Goal: Task Accomplishment & Management: Manage account settings

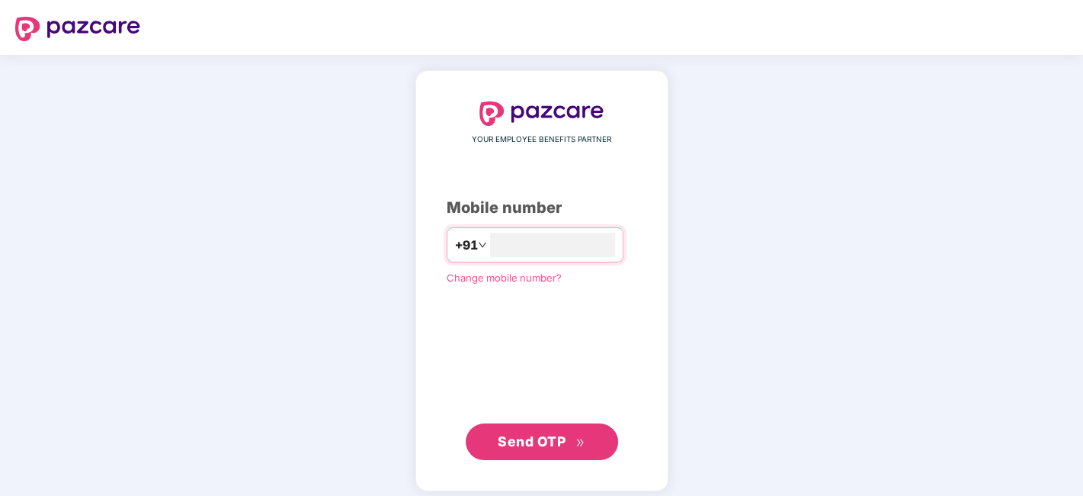
type input "**********"
click at [557, 425] on button "Send OTP" at bounding box center [542, 440] width 152 height 37
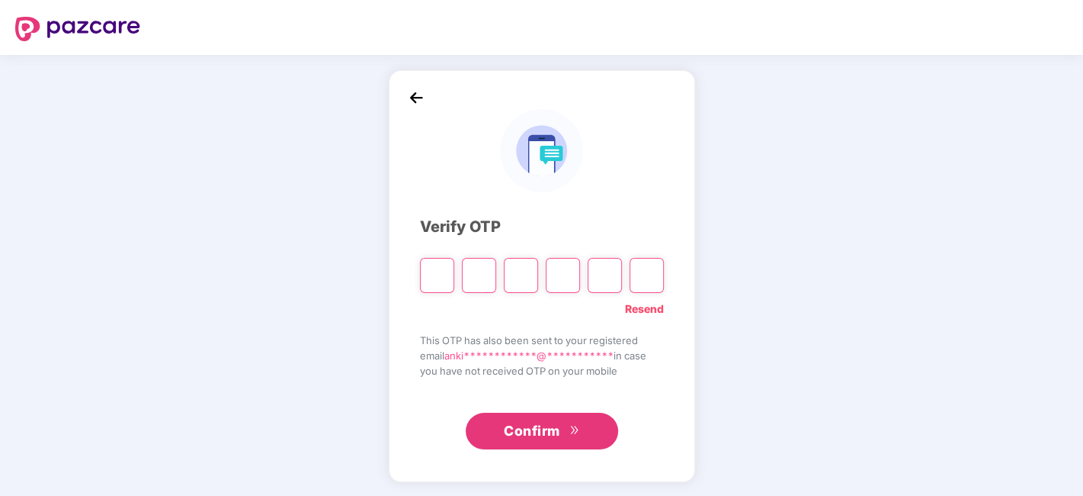
type input "*"
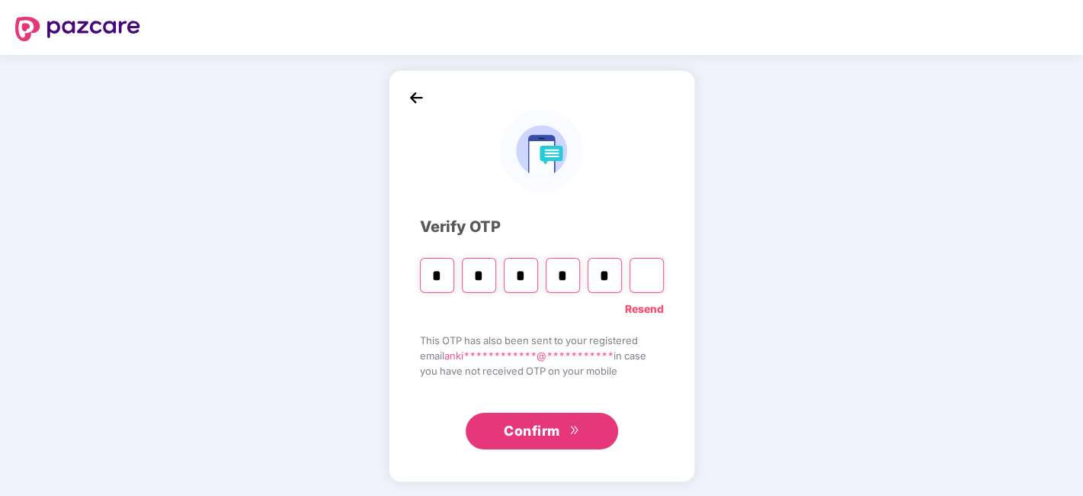
type input "*"
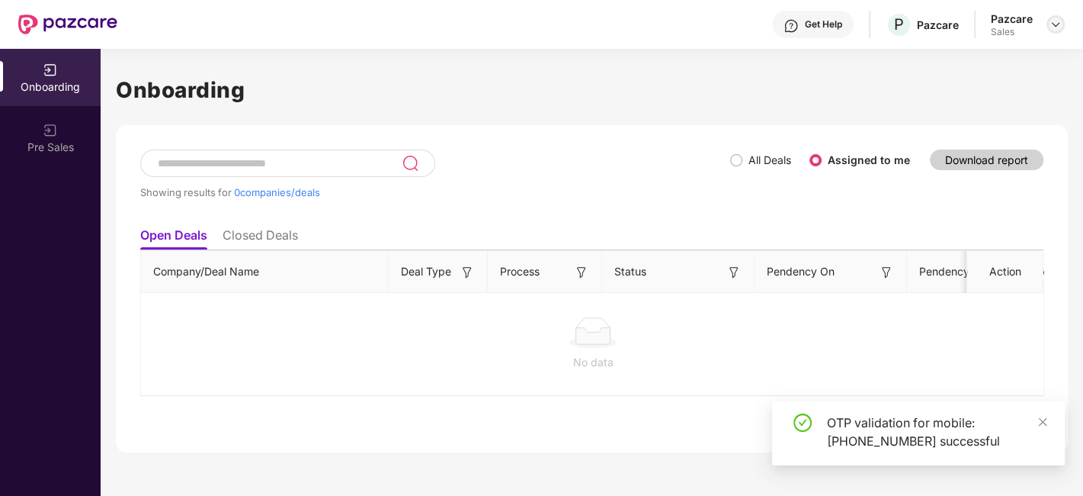
click at [1051, 18] on img at bounding box center [1056, 24] width 12 height 12
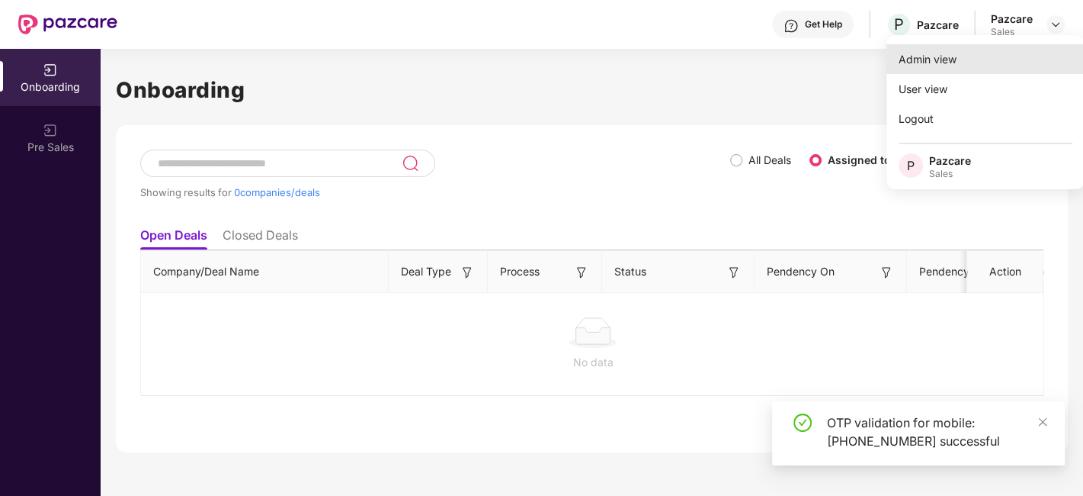
click at [913, 57] on div "Admin view" at bounding box center [986, 59] width 198 height 30
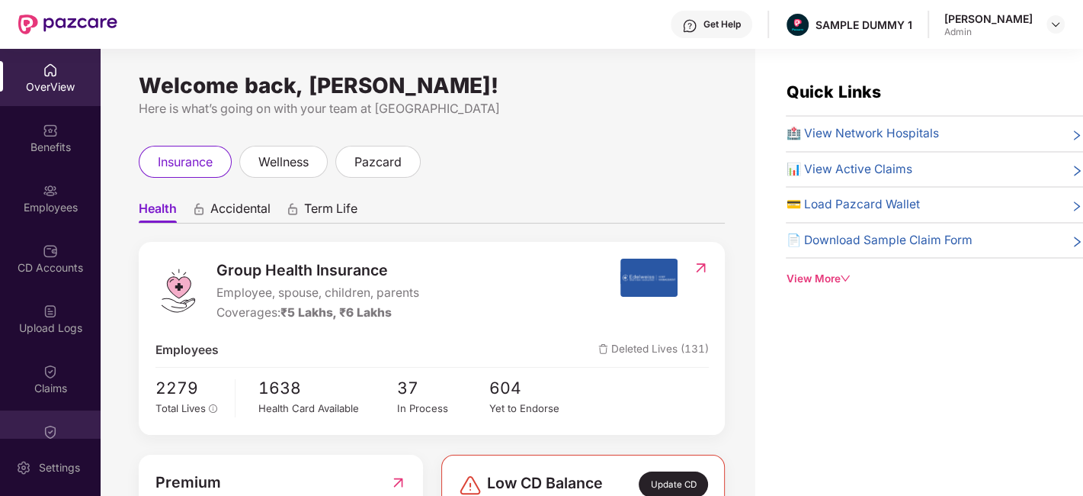
scroll to position [272, 0]
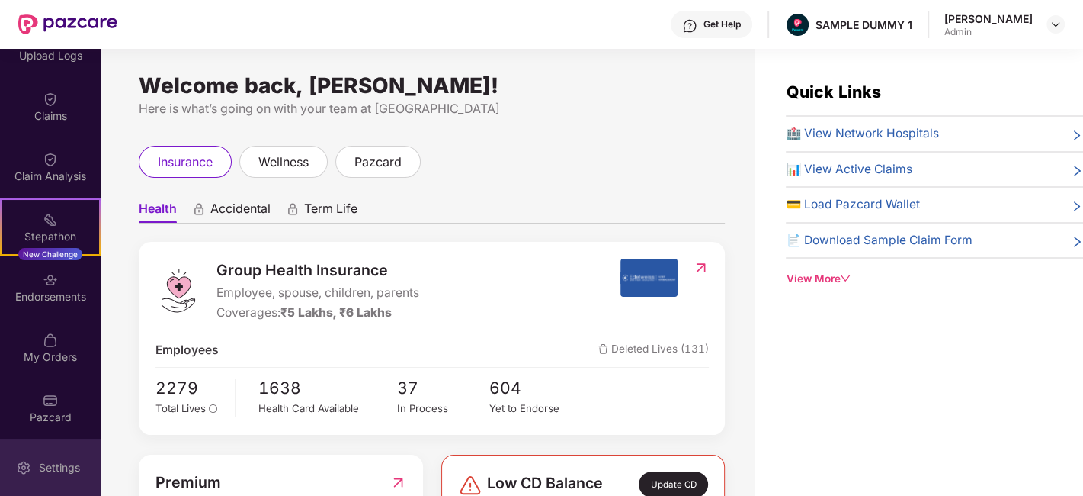
click at [60, 470] on div "Settings" at bounding box center [59, 467] width 50 height 15
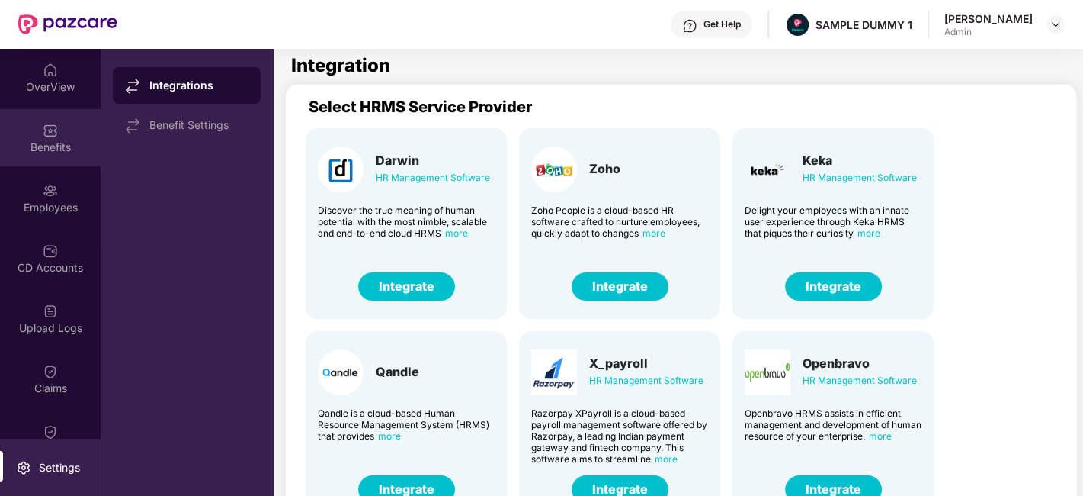
click at [30, 129] on div "Benefits" at bounding box center [50, 137] width 101 height 57
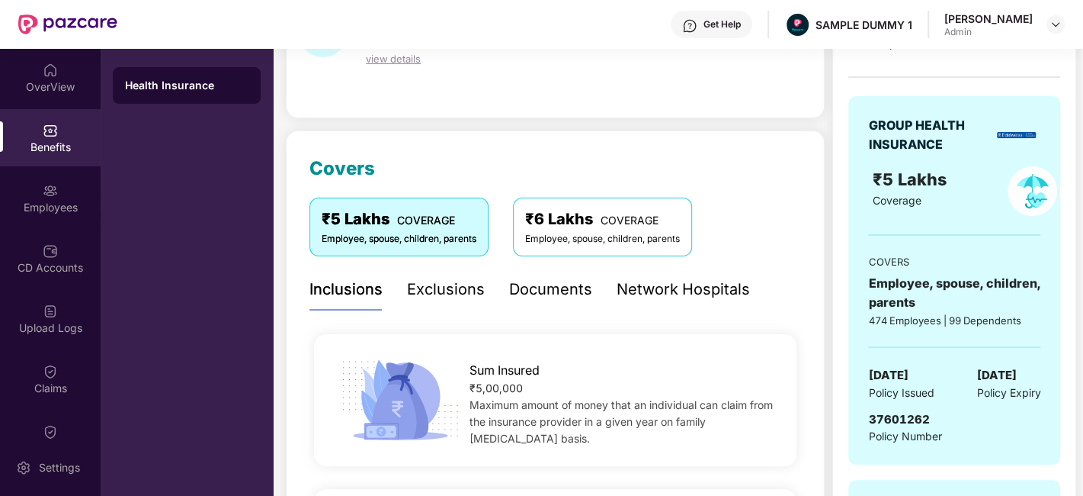
scroll to position [333, 0]
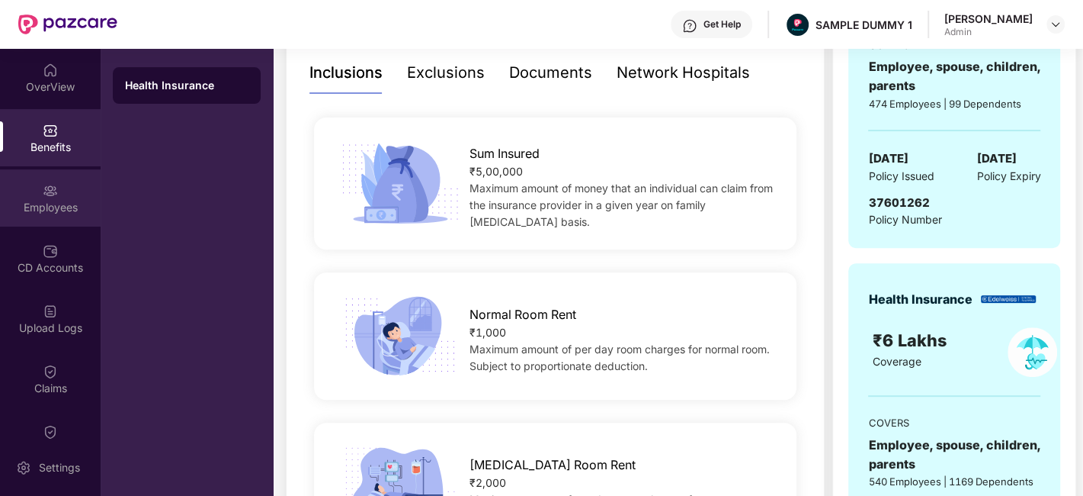
click at [47, 197] on img at bounding box center [50, 190] width 15 height 15
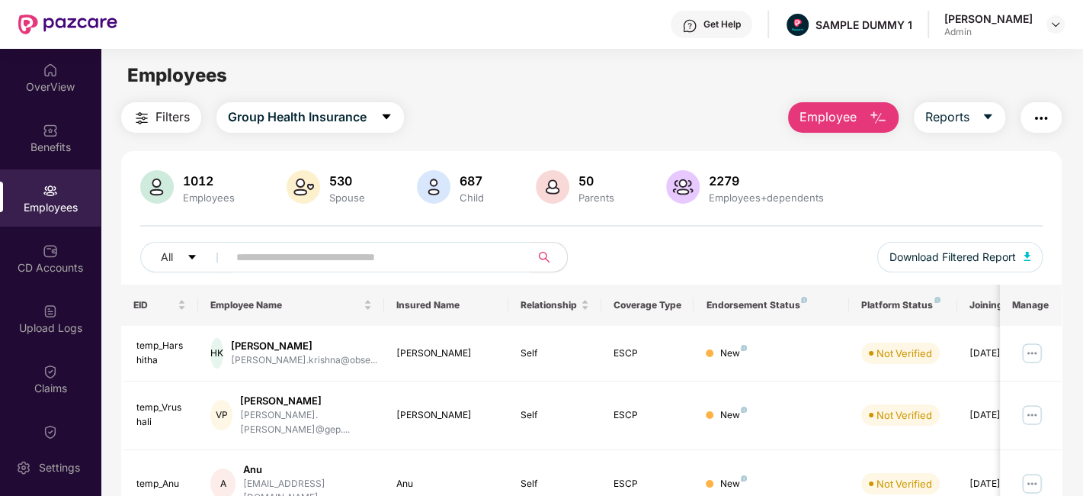
click at [871, 128] on button "Employee" at bounding box center [843, 117] width 111 height 30
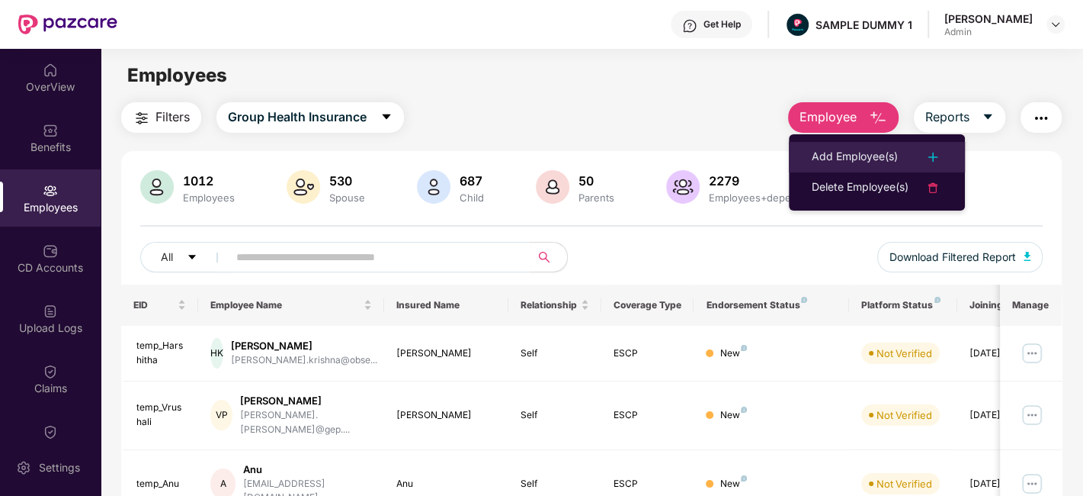
click at [882, 166] on li "Add Employee(s)" at bounding box center [877, 157] width 176 height 30
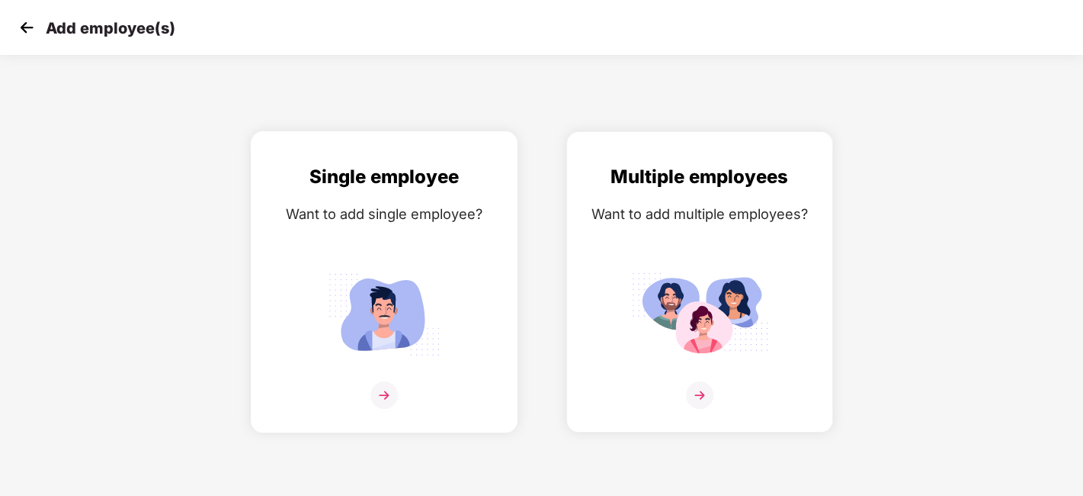
click at [494, 310] on div "Single employee Want to add single employee?" at bounding box center [384, 294] width 235 height 265
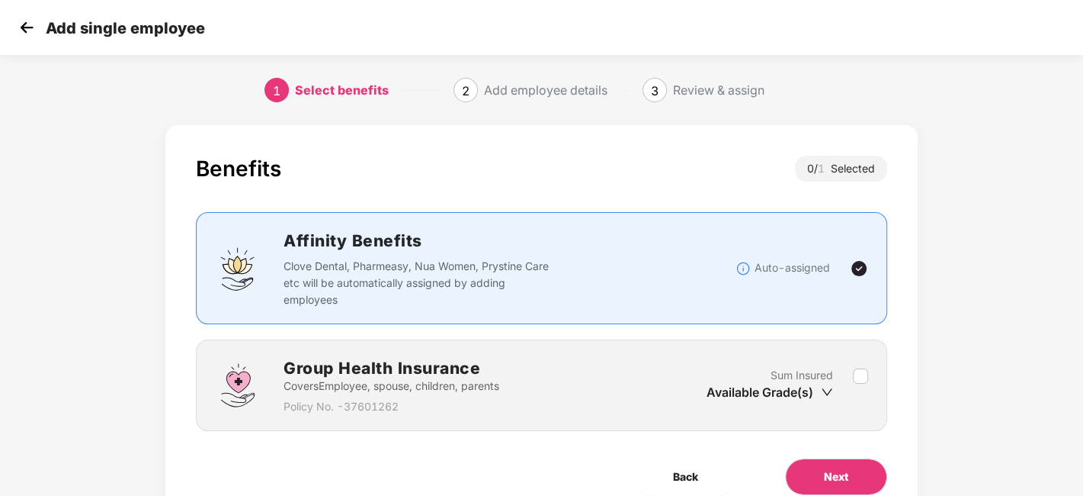
scroll to position [66, 0]
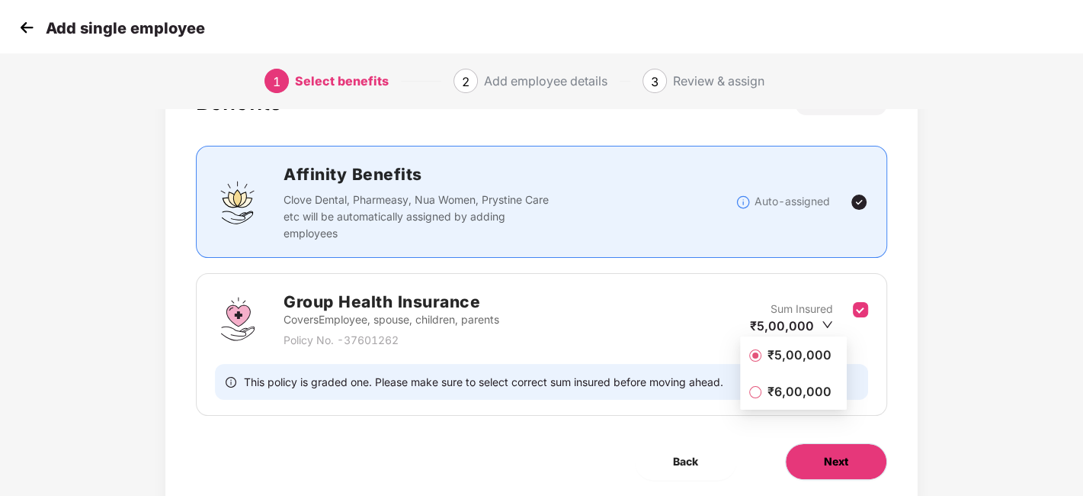
click at [867, 464] on button "Next" at bounding box center [836, 461] width 102 height 37
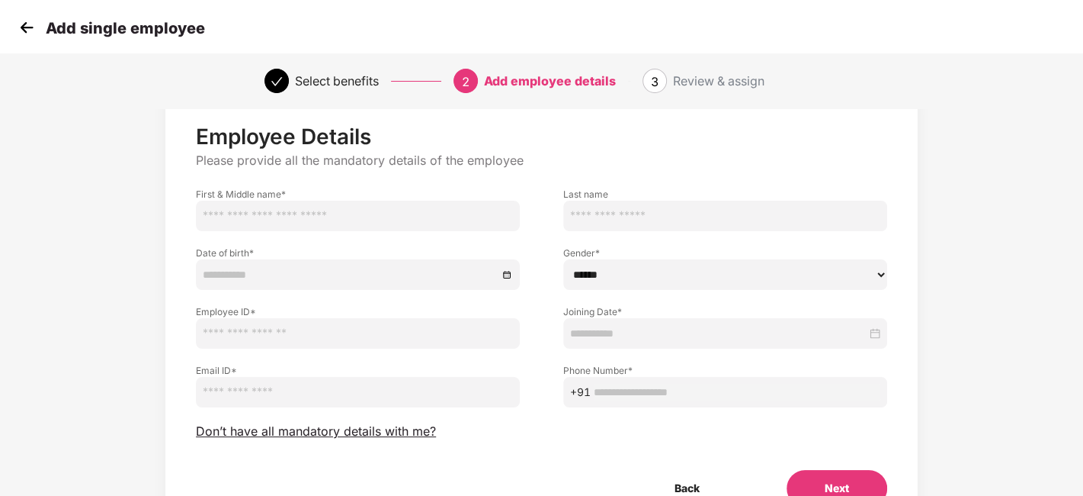
scroll to position [114, 0]
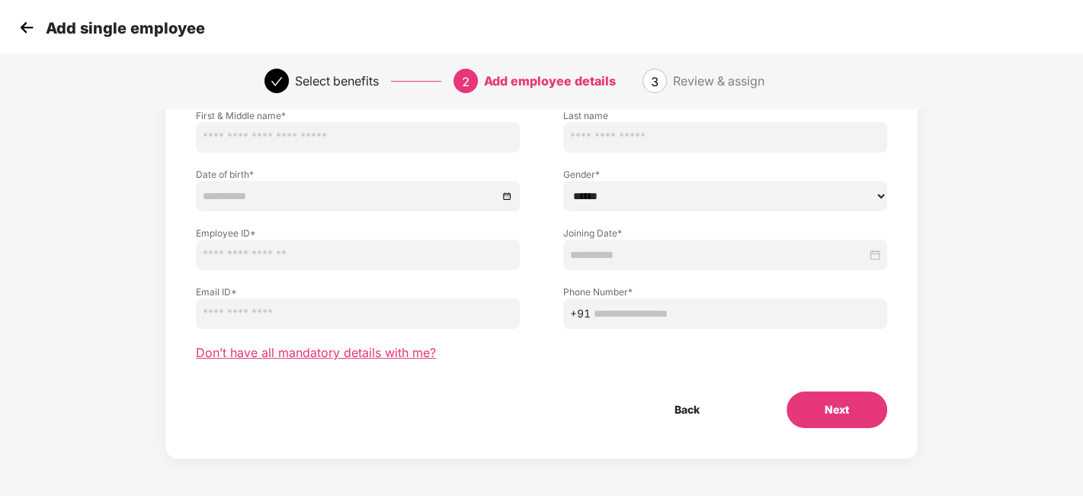
click at [336, 351] on span "Don’t have all mandatory details with me?" at bounding box center [316, 353] width 240 height 16
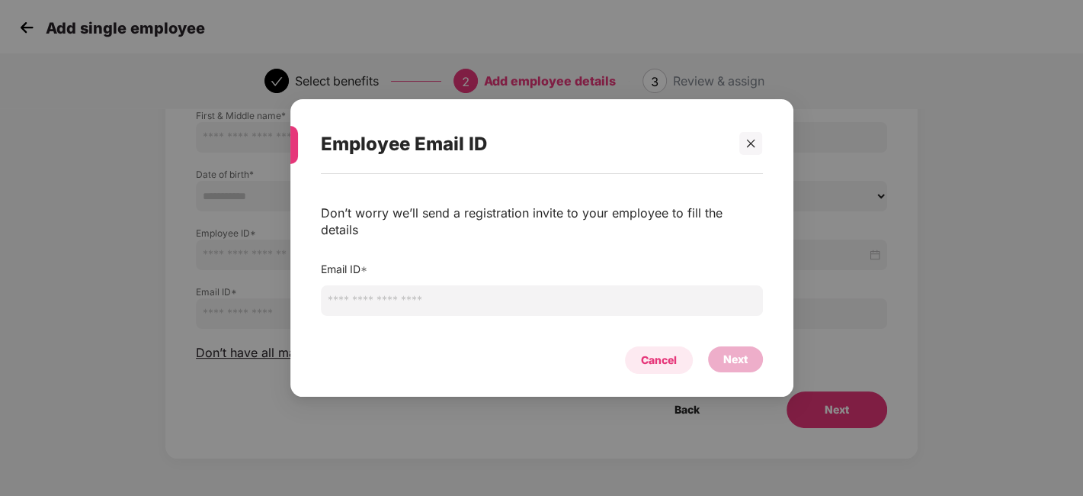
click at [672, 351] on div "Cancel" at bounding box center [659, 359] width 36 height 17
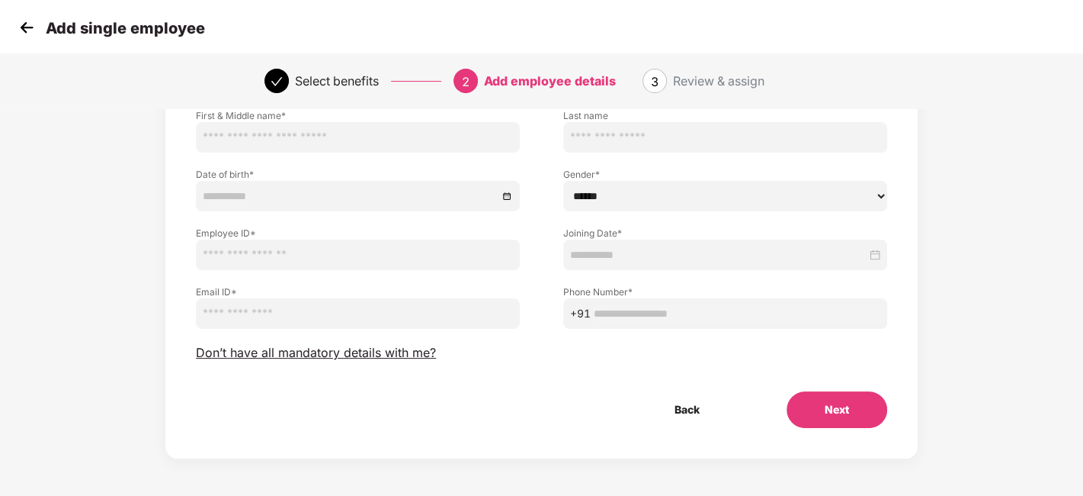
click at [20, 30] on img at bounding box center [26, 27] width 23 height 23
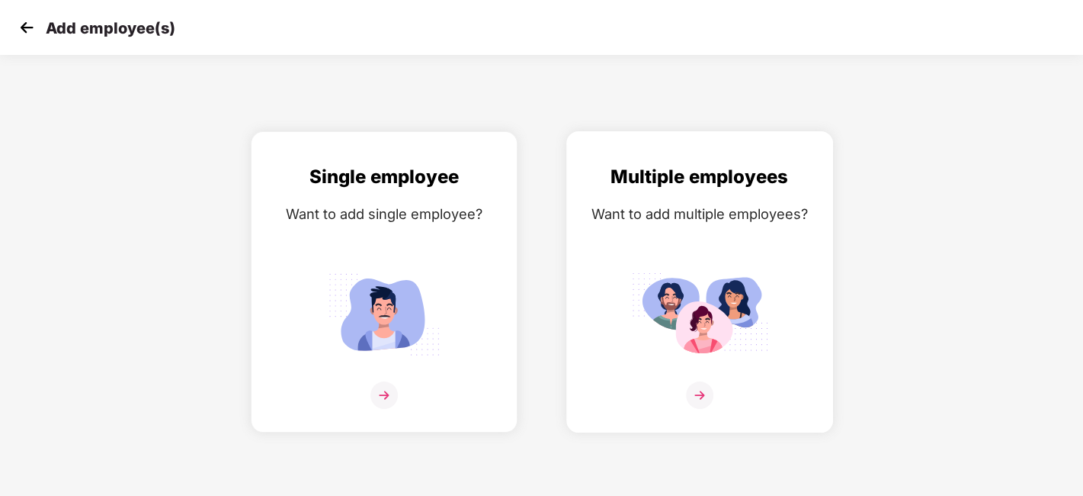
click at [685, 192] on div "Multiple employees Want to add multiple employees?" at bounding box center [699, 294] width 235 height 265
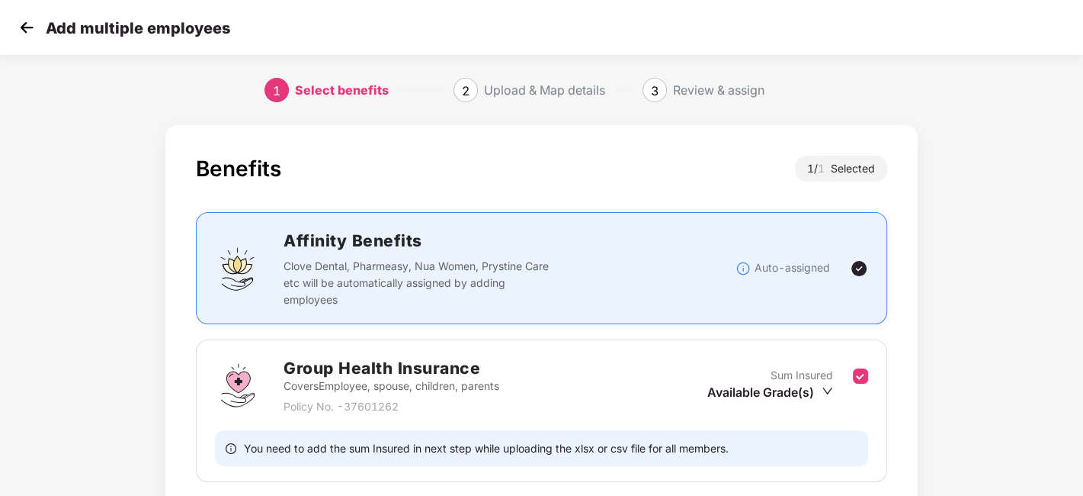
scroll to position [117, 0]
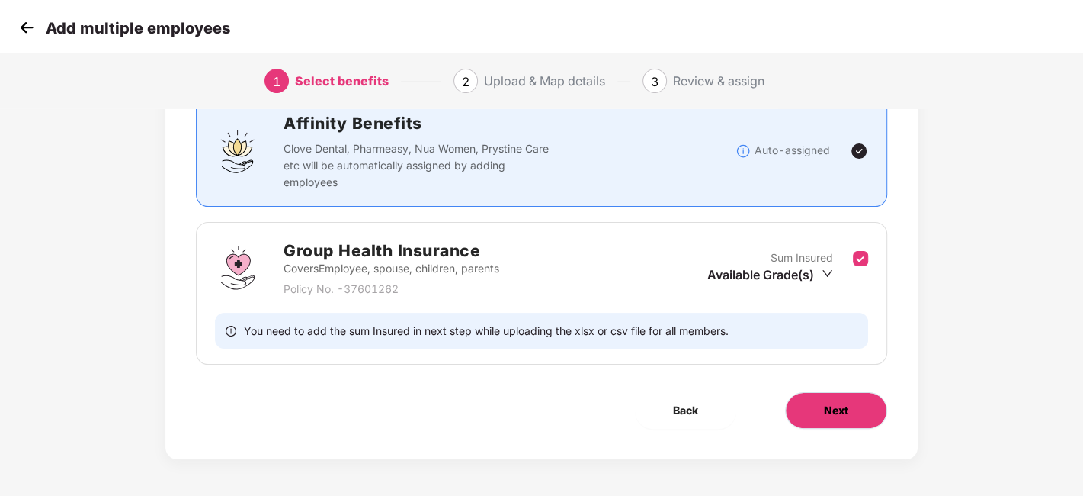
click at [826, 410] on span "Next" at bounding box center [836, 410] width 24 height 17
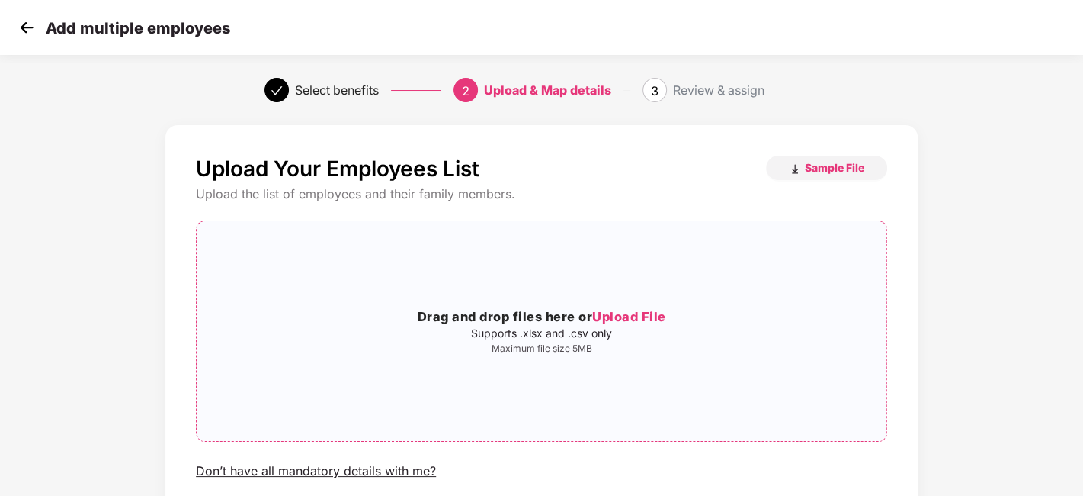
scroll to position [117, 0]
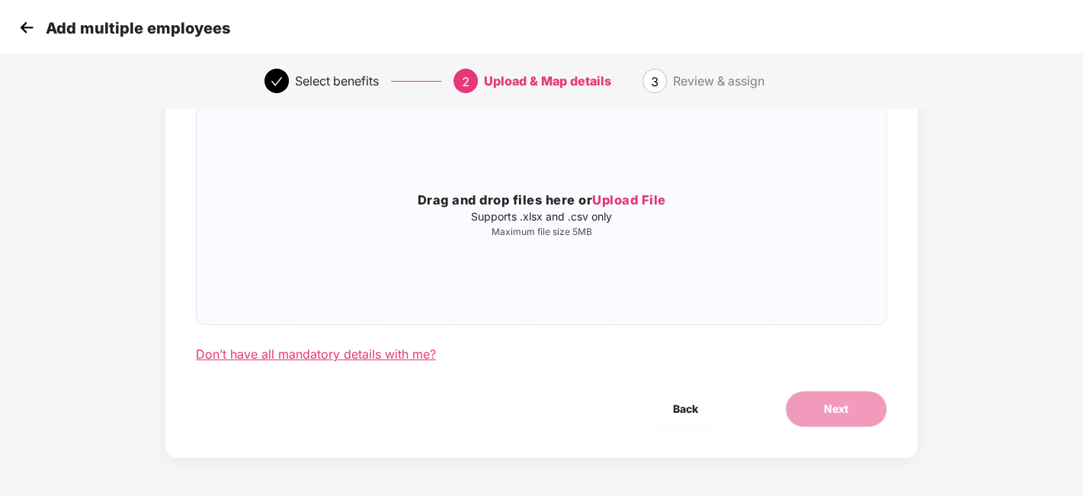
click at [318, 354] on div "Don’t have all mandatory details with me?" at bounding box center [316, 354] width 240 height 16
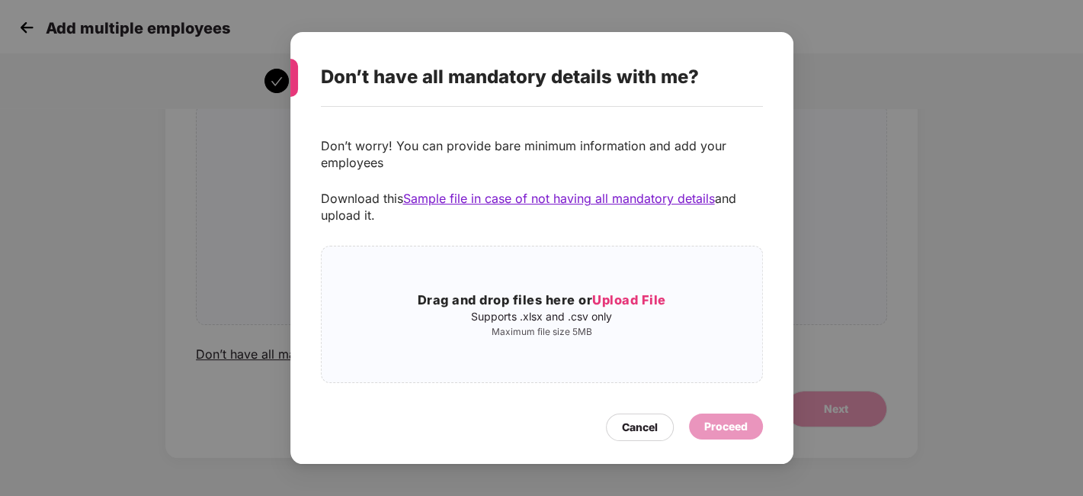
click at [102, 276] on div "Don’t have all mandatory details with me? Don’t worry! You can provide bare min…" at bounding box center [541, 248] width 1083 height 496
click at [616, 409] on div "Cancel Proceed" at bounding box center [542, 423] width 442 height 35
click at [631, 419] on div "Cancel" at bounding box center [640, 427] width 36 height 17
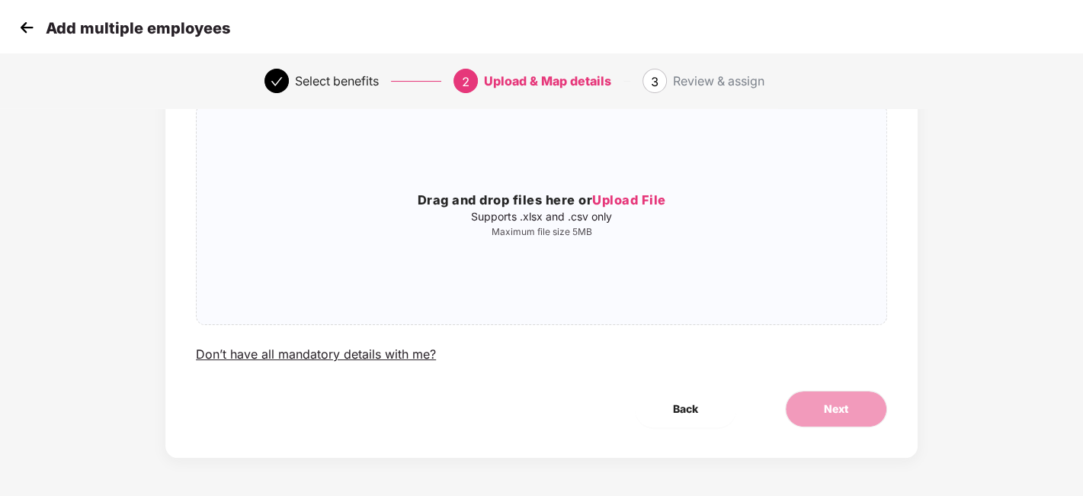
click at [29, 25] on img at bounding box center [26, 27] width 23 height 23
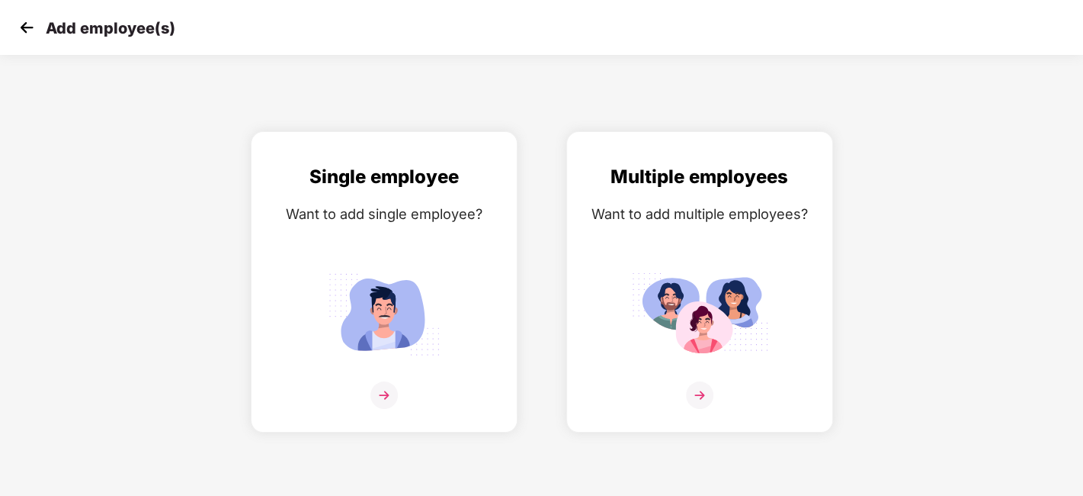
click at [24, 29] on img at bounding box center [26, 27] width 23 height 23
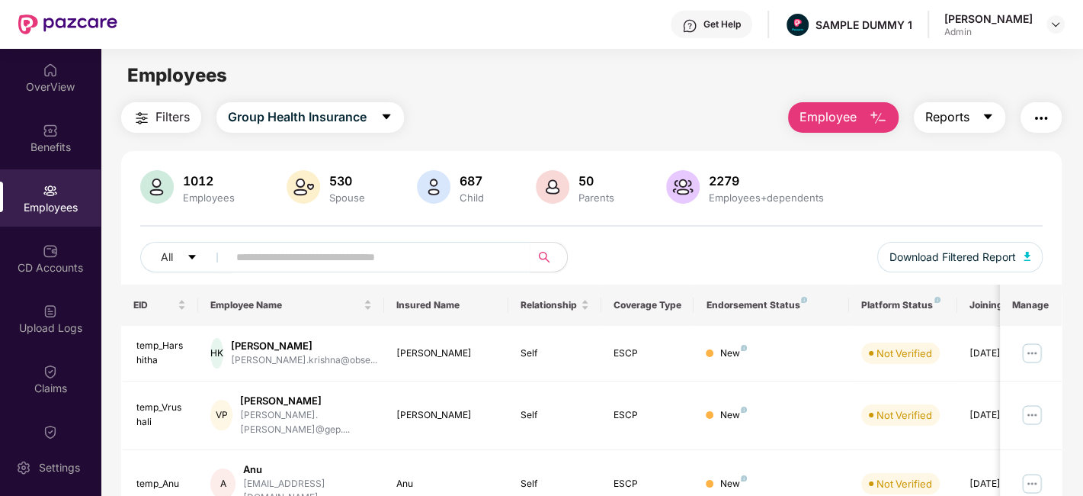
click at [974, 118] on button "Reports" at bounding box center [959, 117] width 91 height 30
click at [710, 105] on div "Filters Group Health Insurance Employee Reports" at bounding box center [591, 117] width 941 height 30
click at [1043, 119] on img "button" at bounding box center [1041, 118] width 18 height 18
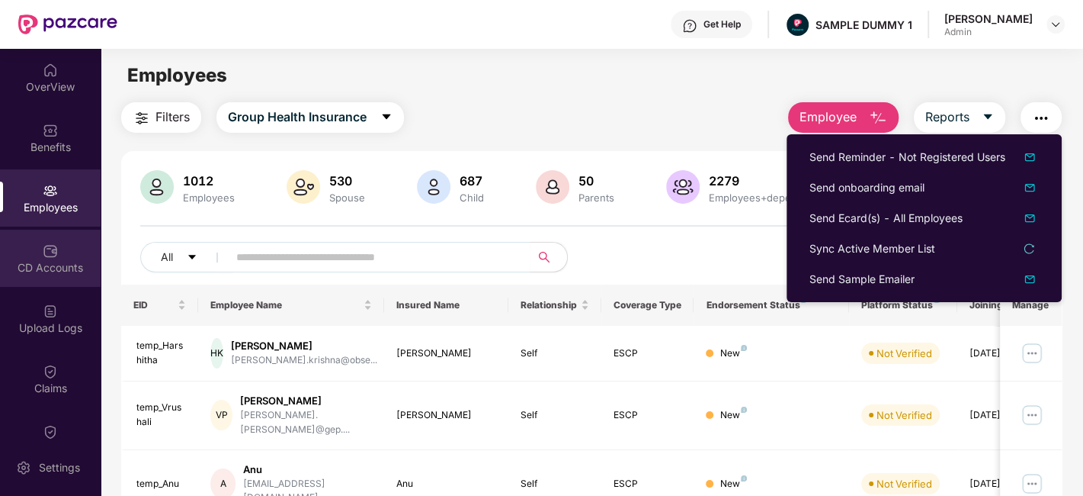
click at [30, 255] on div "CD Accounts" at bounding box center [50, 257] width 101 height 57
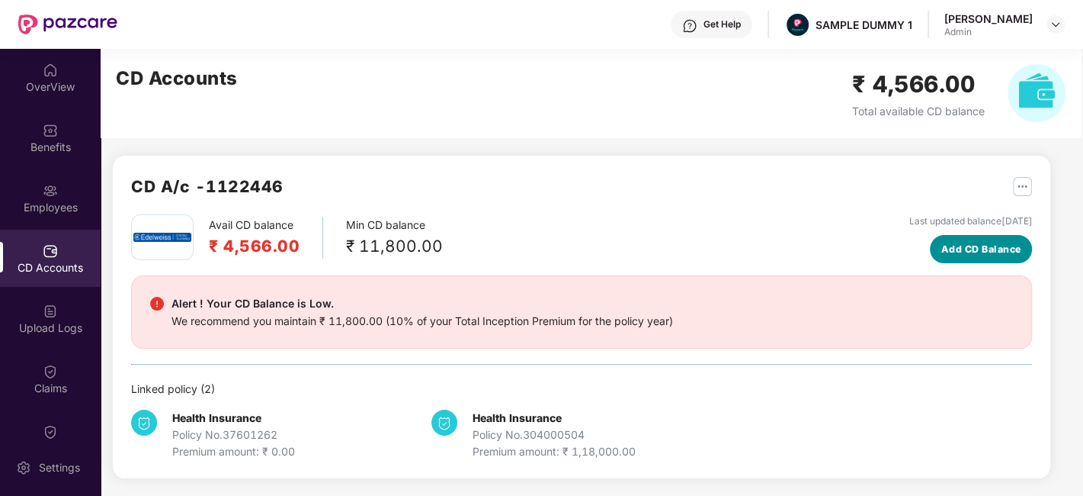
click at [970, 248] on span "Add CD Balance" at bounding box center [981, 249] width 80 height 15
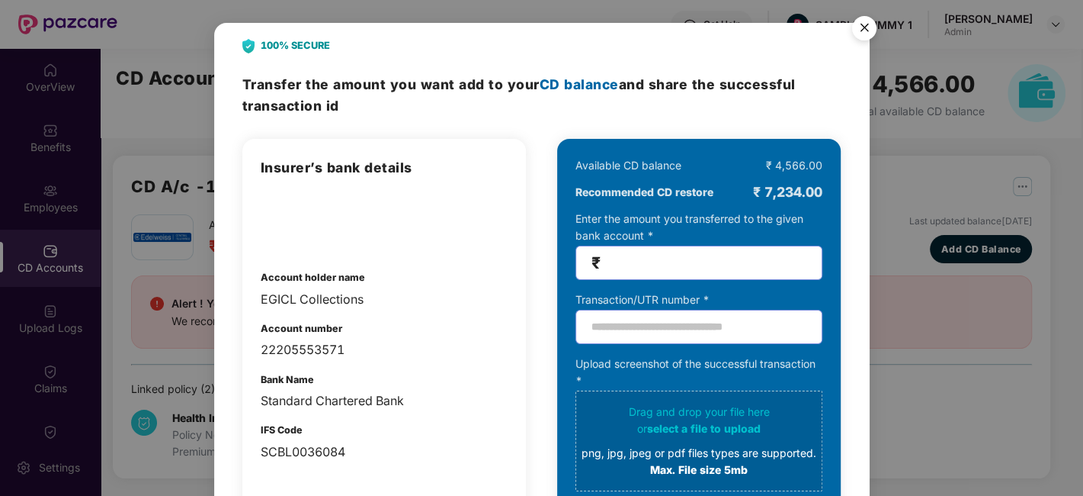
click at [864, 27] on img "Close" at bounding box center [864, 30] width 43 height 43
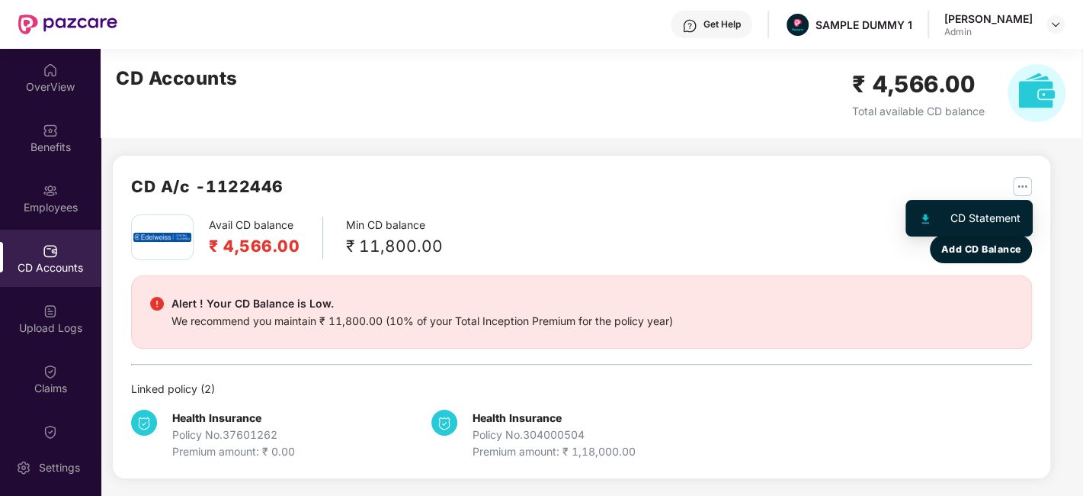
click at [1019, 186] on img "button" at bounding box center [1022, 186] width 19 height 19
click at [601, 236] on div "Avail CD balance ₹ 4,566.00 Min CD balance ₹ 11,800.00 Last updated balance [DA…" at bounding box center [581, 238] width 901 height 49
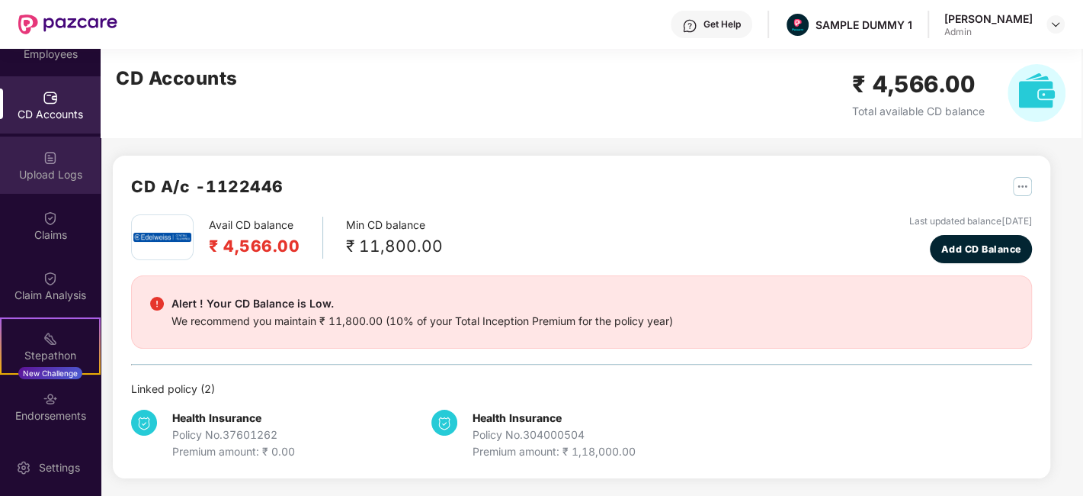
scroll to position [154, 0]
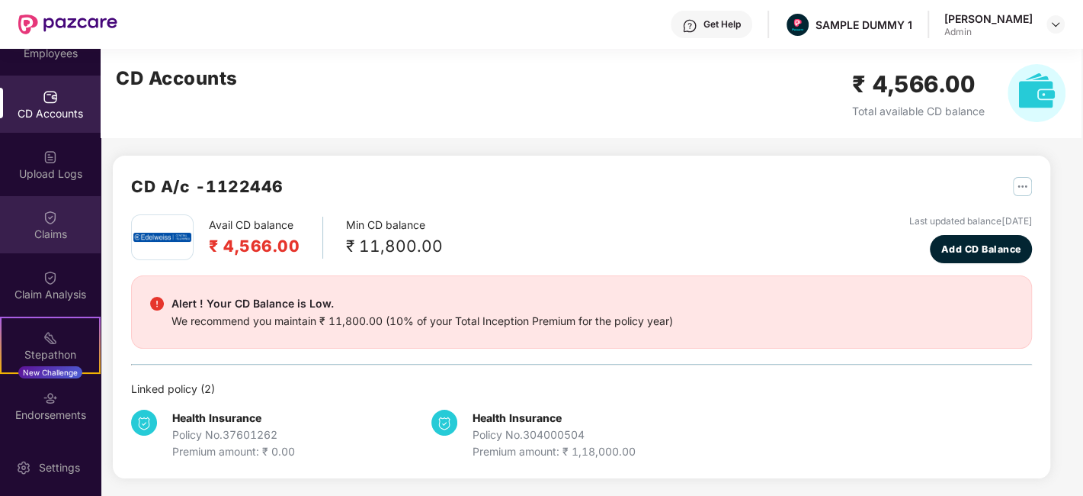
click at [50, 229] on div "Claims" at bounding box center [50, 233] width 101 height 15
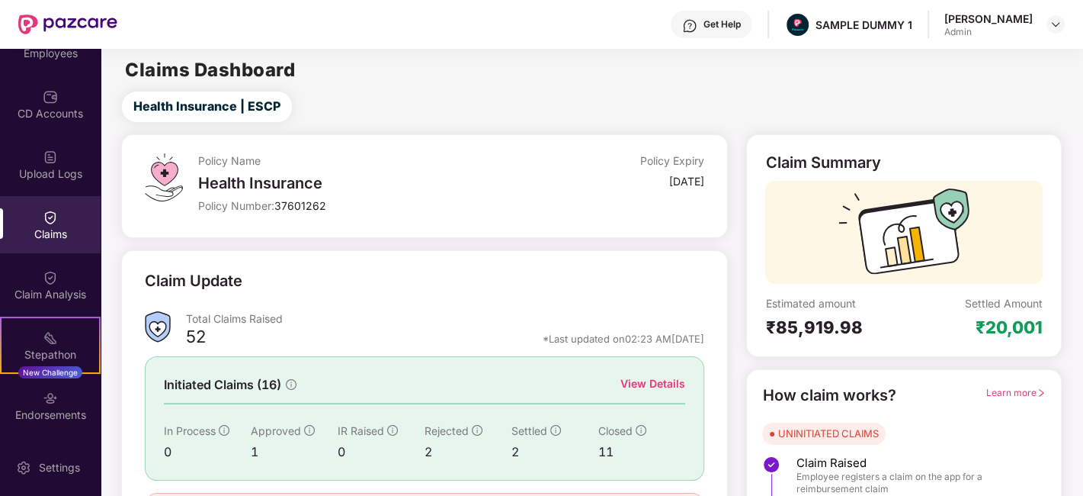
scroll to position [100, 0]
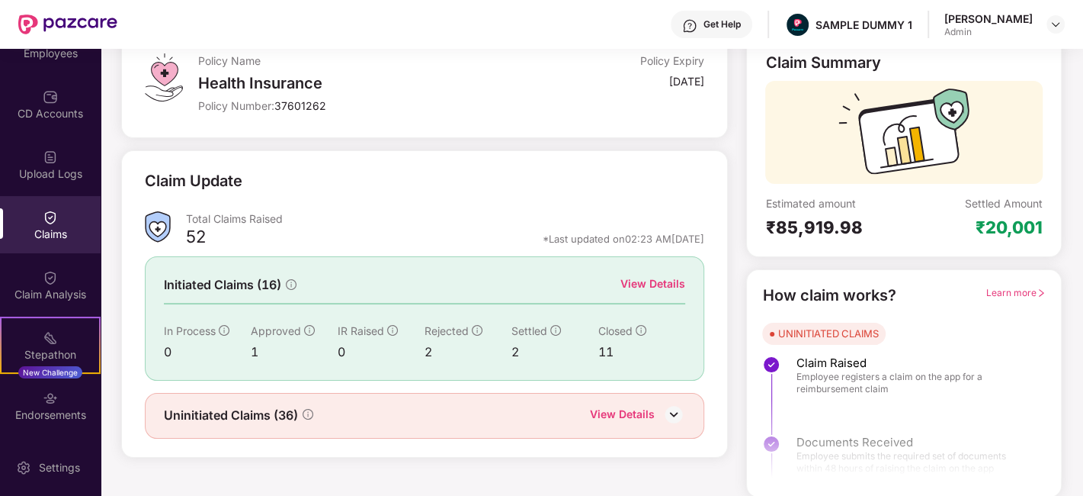
click at [653, 287] on div "View Details" at bounding box center [653, 283] width 65 height 17
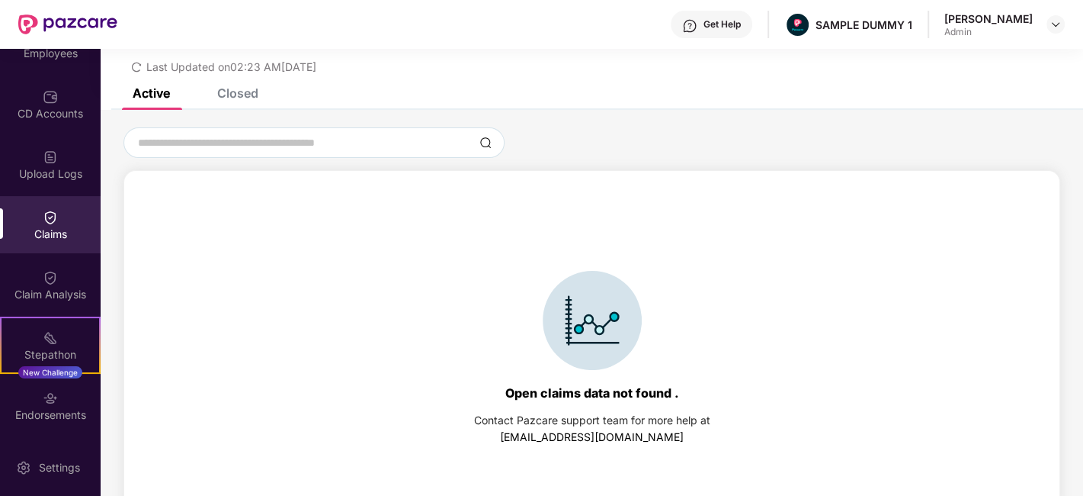
scroll to position [65, 0]
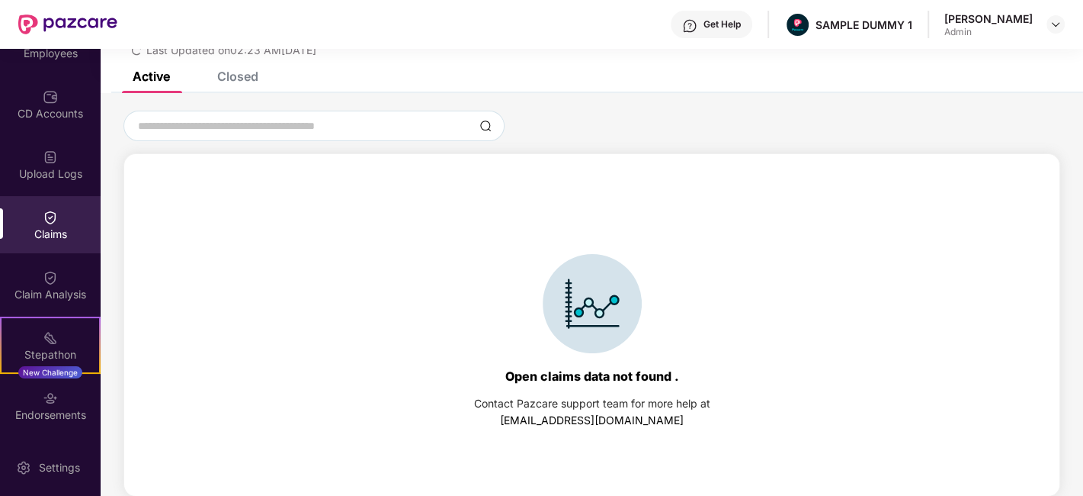
click at [244, 75] on div "Closed" at bounding box center [237, 76] width 41 height 15
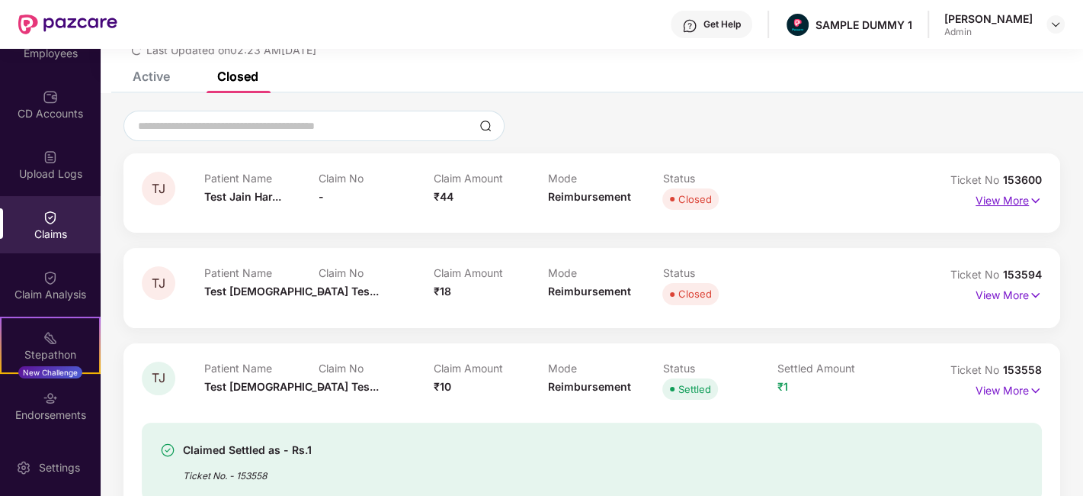
click at [1025, 204] on p "View More" at bounding box center [1009, 198] width 66 height 21
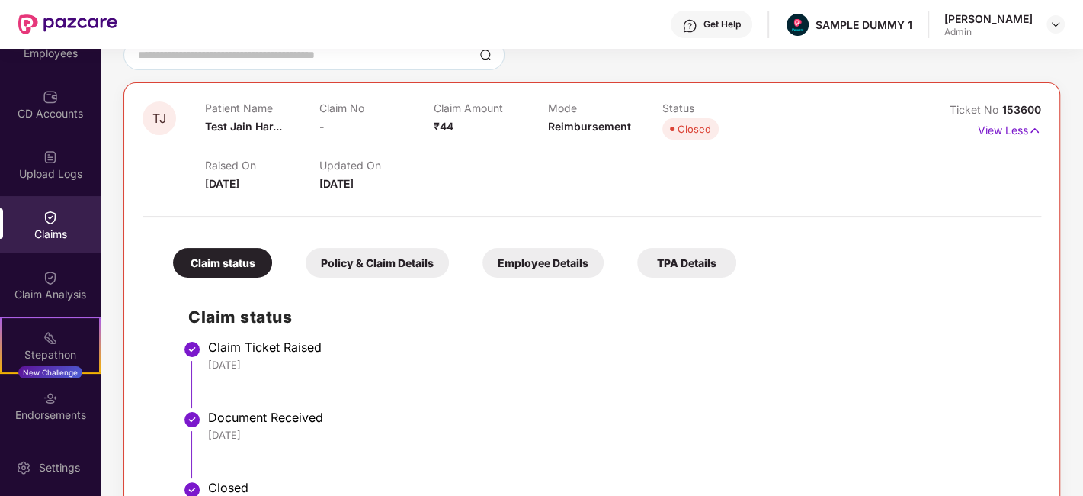
scroll to position [113, 0]
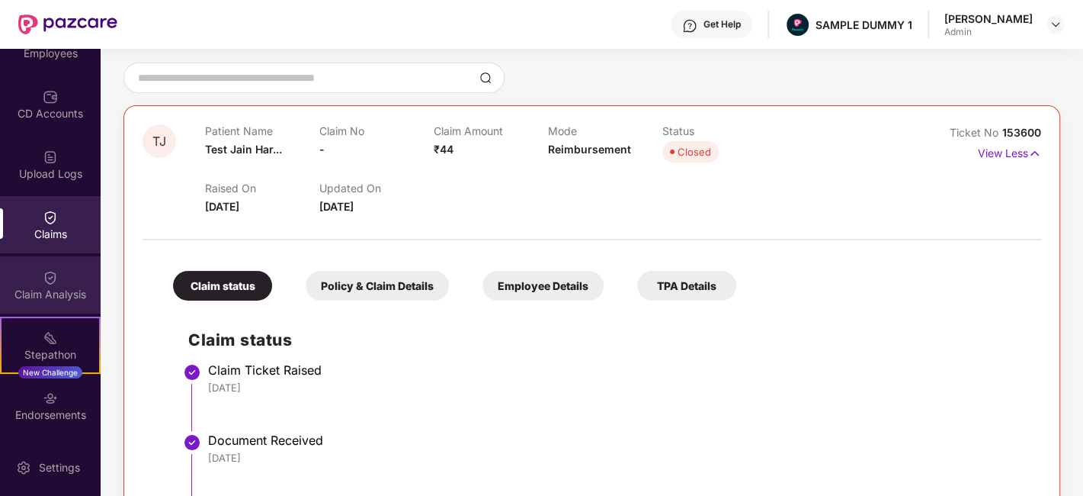
click at [40, 287] on div "Claim Analysis" at bounding box center [50, 294] width 101 height 15
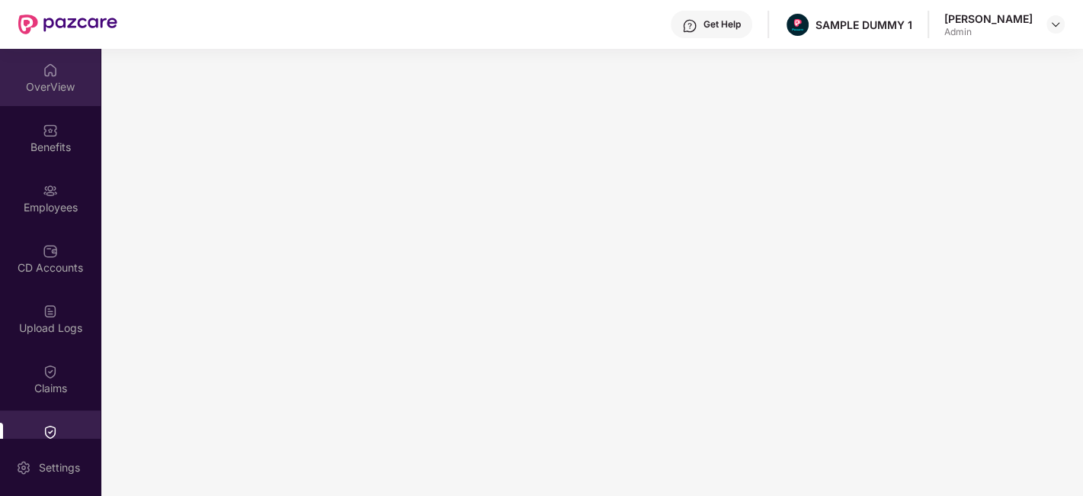
click at [39, 89] on div "OverView" at bounding box center [50, 86] width 101 height 15
